Goal: Task Accomplishment & Management: Complete application form

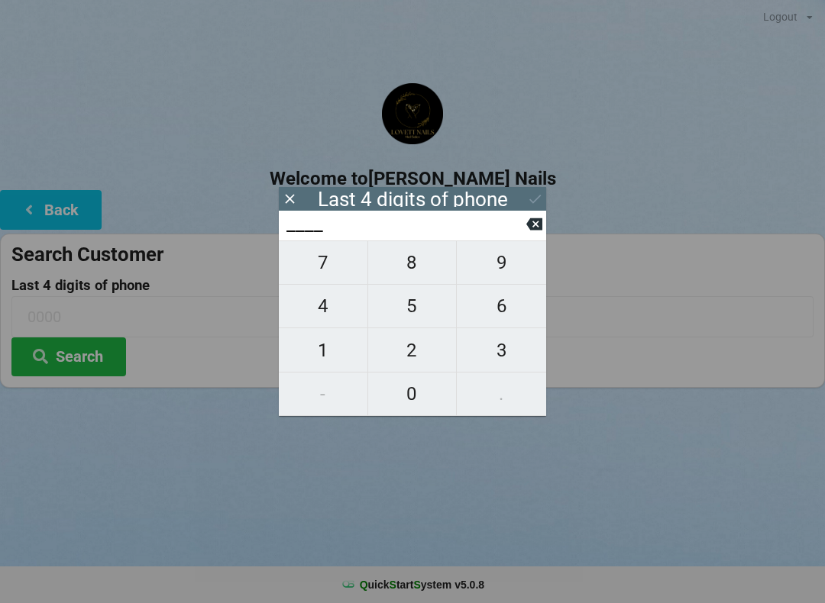
click at [415, 309] on span "5" at bounding box center [412, 306] width 89 height 32
type input "5___"
click at [514, 353] on span "3" at bounding box center [501, 350] width 89 height 32
type input "53__"
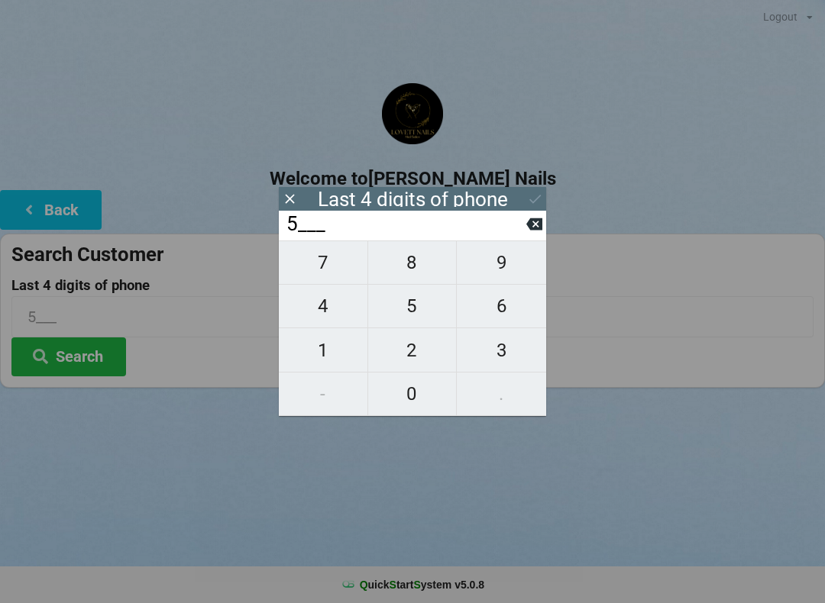
type input "53__"
click at [319, 270] on span "7" at bounding box center [323, 263] width 89 height 32
type input "537_"
click at [515, 269] on span "9" at bounding box center [501, 263] width 89 height 32
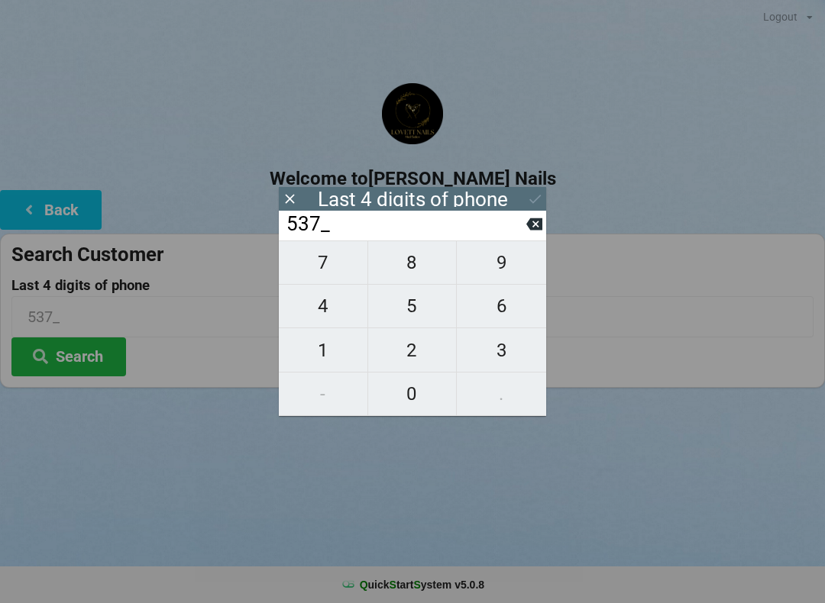
type input "5379"
click at [292, 200] on icon at bounding box center [290, 199] width 16 height 16
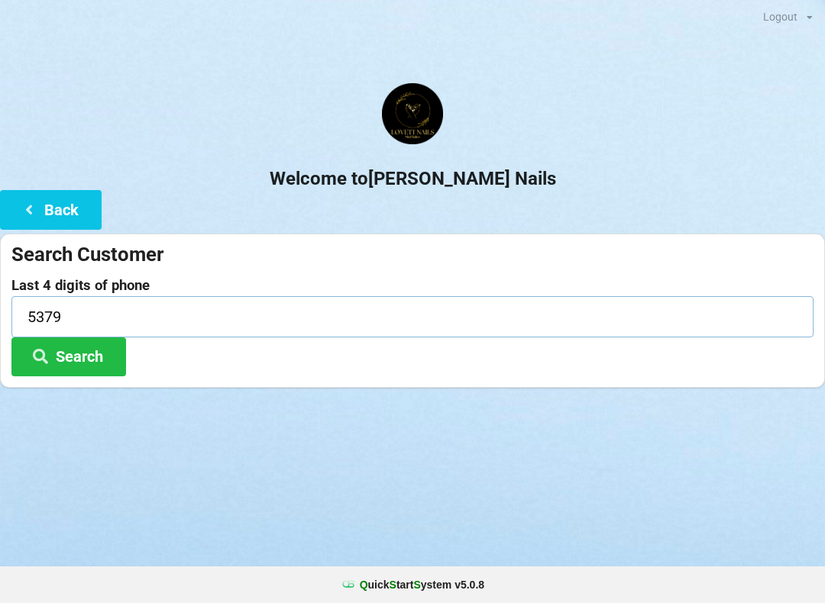
click at [134, 307] on input "5379" at bounding box center [412, 316] width 802 height 40
click at [551, 195] on div "Welcome to [PERSON_NAME] Nails Back Search Customer Last 4 digits of phone 5379…" at bounding box center [412, 235] width 825 height 305
click at [101, 367] on button "Search" at bounding box center [68, 357] width 115 height 39
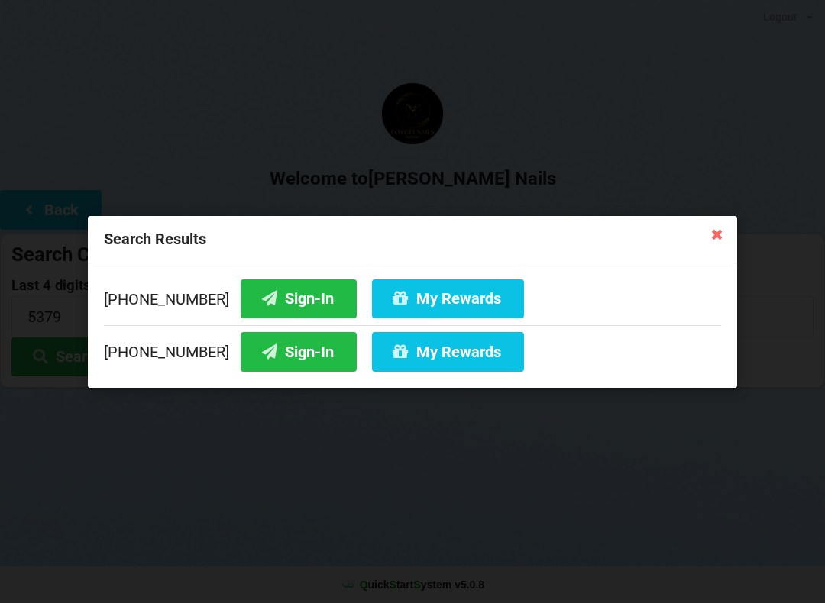
click at [576, 568] on div "Search Results [PHONE_NUMBER] Sign-In My Rewards [PHONE_NUMBER] Sign-In My Rewa…" at bounding box center [412, 301] width 825 height 603
click at [277, 363] on button "Sign-In" at bounding box center [299, 351] width 116 height 39
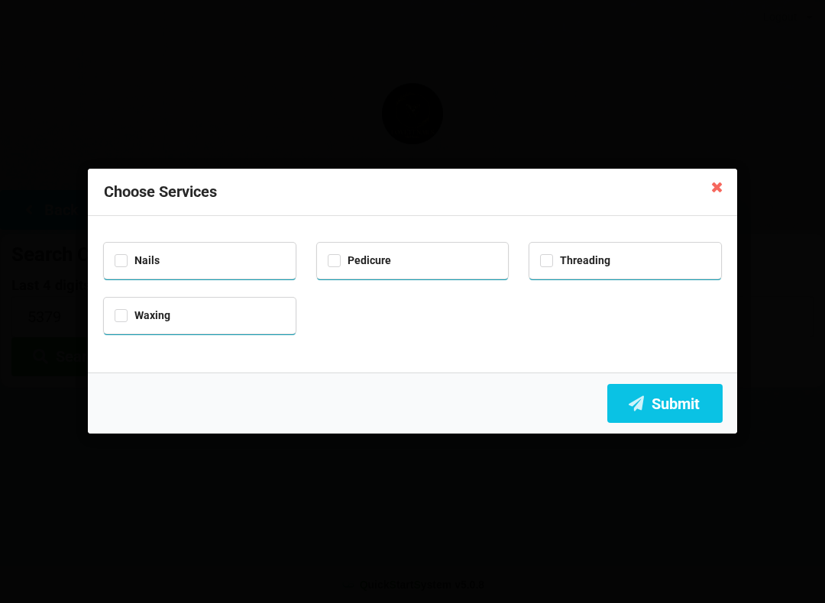
click at [418, 276] on div "Pedicure" at bounding box center [413, 261] width 192 height 36
checkbox input "true"
click at [679, 414] on button "Submit" at bounding box center [664, 403] width 115 height 39
